Goal: Information Seeking & Learning: Learn about a topic

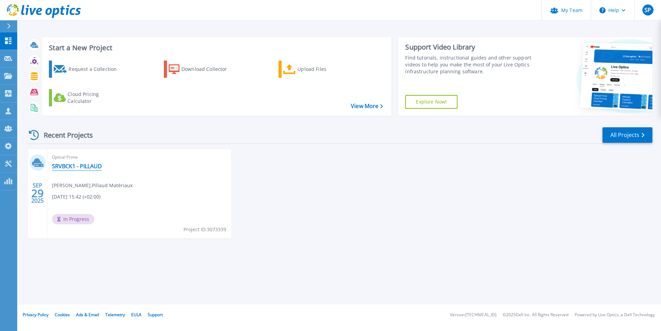
click at [78, 166] on link "SRVBCK1 - PILLAUD" at bounding box center [77, 166] width 50 height 7
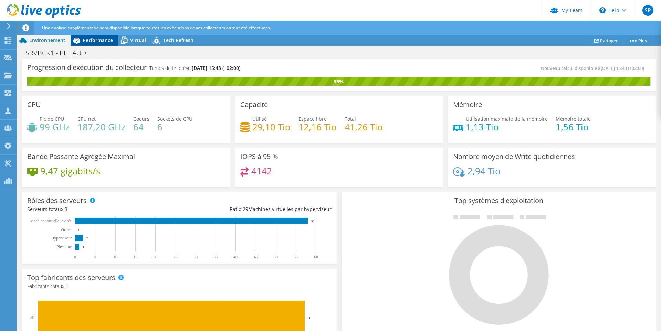
click at [96, 40] on span "Performance" at bounding box center [98, 40] width 30 height 7
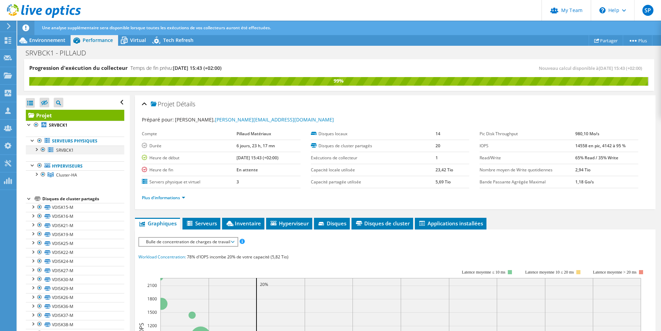
click at [36, 151] on div at bounding box center [36, 149] width 7 height 7
click at [37, 174] on div at bounding box center [36, 173] width 7 height 7
click at [132, 43] on span "Virtual" at bounding box center [138, 40] width 16 height 7
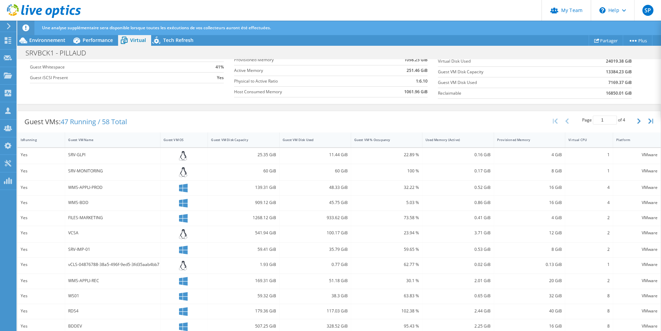
scroll to position [174, 0]
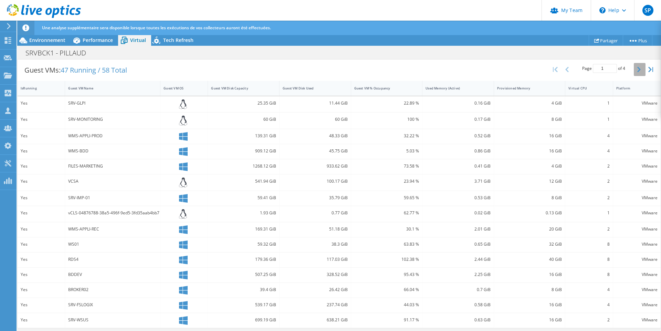
click at [639, 71] on icon "button" at bounding box center [639, 70] width 3 height 6
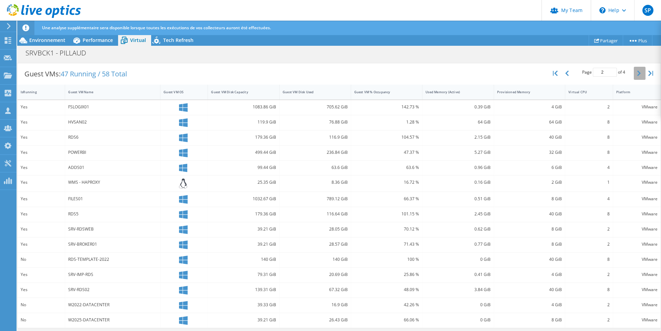
scroll to position [170, 0]
click at [568, 73] on icon "button" at bounding box center [567, 74] width 3 height 6
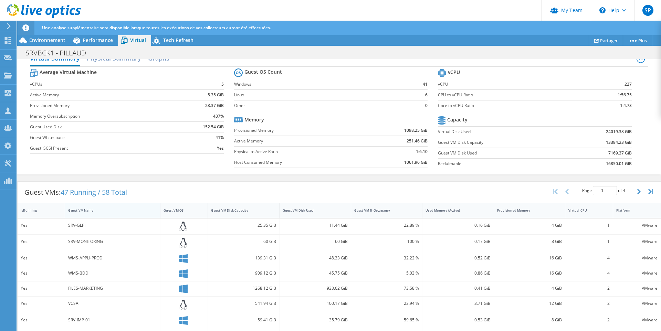
scroll to position [52, 0]
click at [121, 210] on div "Guest VM Name" at bounding box center [108, 210] width 81 height 4
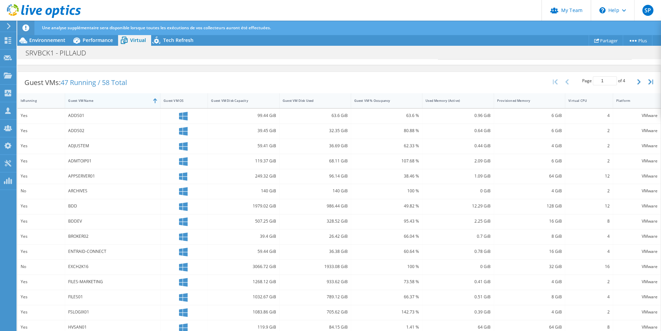
scroll to position [169, 0]
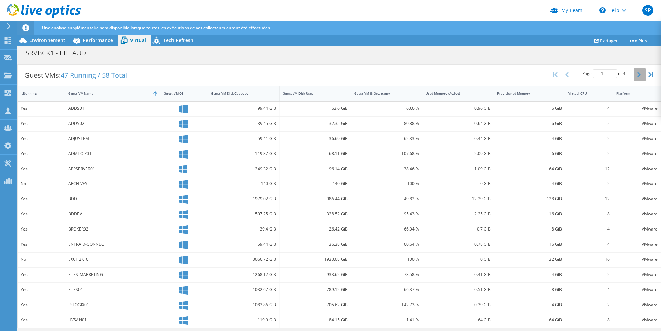
click at [638, 75] on icon "button" at bounding box center [639, 75] width 3 height 6
click at [638, 76] on icon "button" at bounding box center [639, 75] width 3 height 6
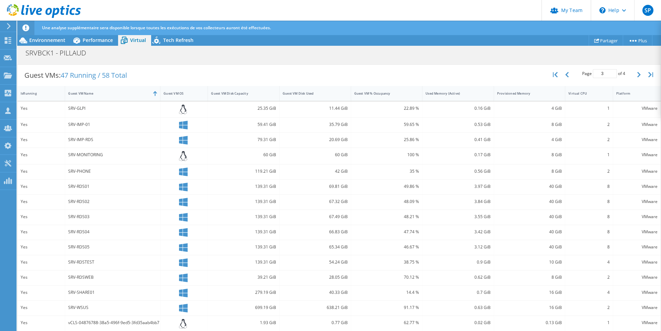
scroll to position [173, 0]
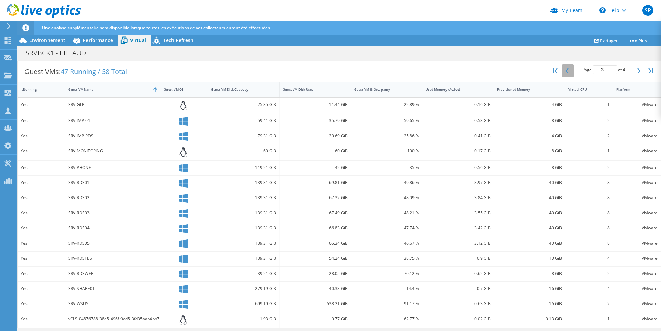
click at [566, 69] on icon "button" at bounding box center [567, 71] width 3 height 6
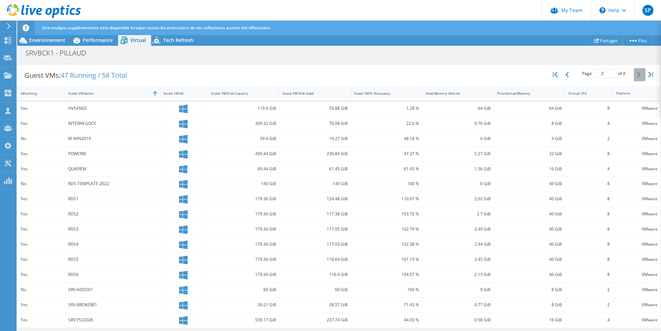
click at [640, 76] on icon "button" at bounding box center [639, 75] width 3 height 6
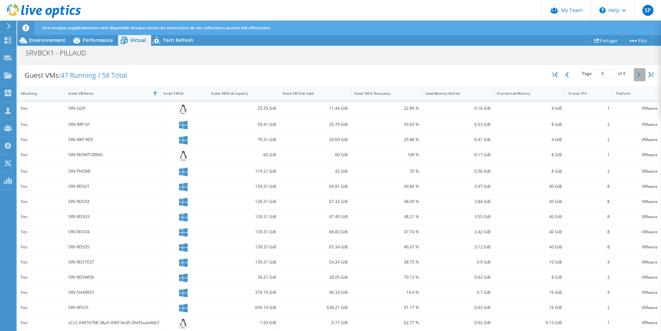
click at [640, 76] on icon "button" at bounding box center [639, 75] width 3 height 6
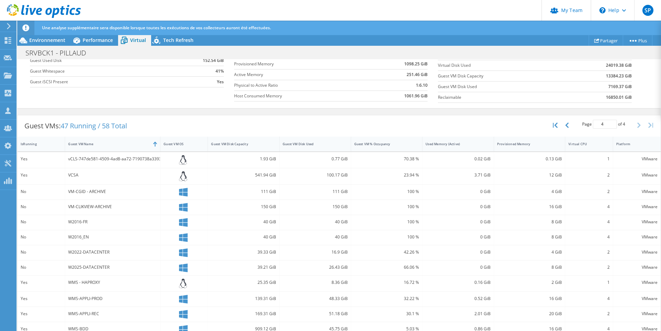
scroll to position [142, 0]
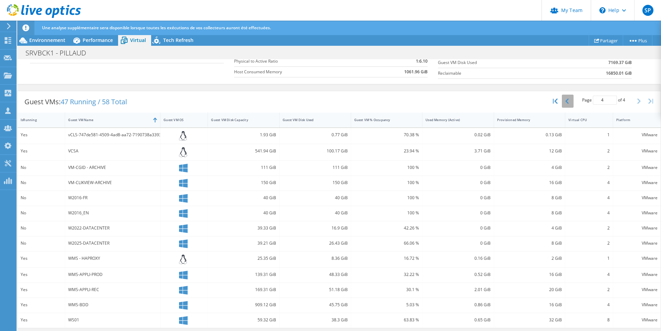
click at [567, 102] on icon "button" at bounding box center [567, 102] width 3 height 6
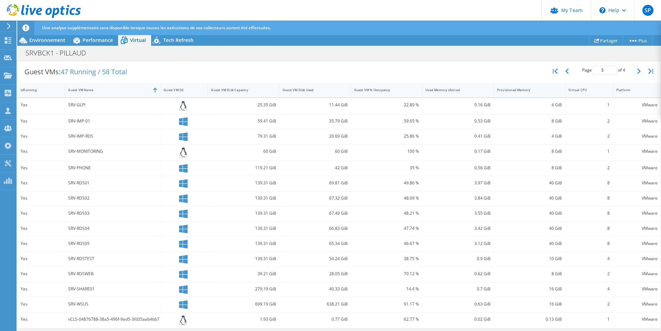
scroll to position [171, 0]
click at [566, 74] on icon "button" at bounding box center [567, 73] width 3 height 6
type input "2"
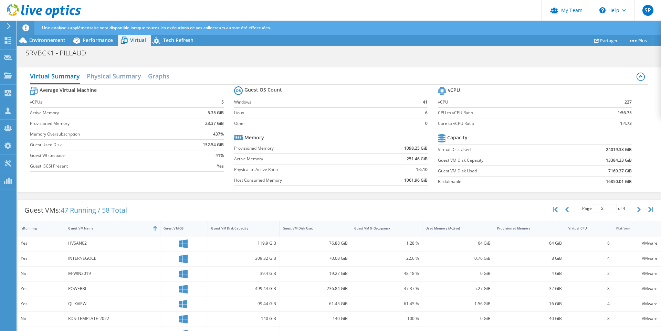
scroll to position [34, 0]
